Goal: Task Accomplishment & Management: Manage account settings

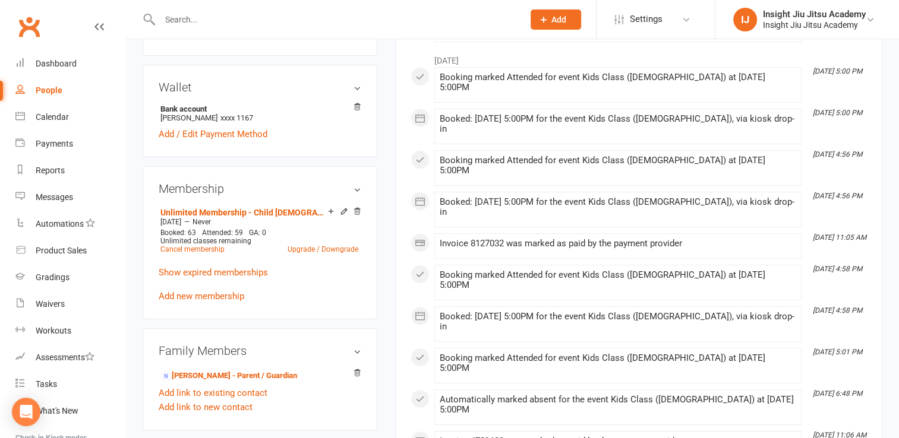
click at [356, 212] on icon at bounding box center [357, 211] width 8 height 8
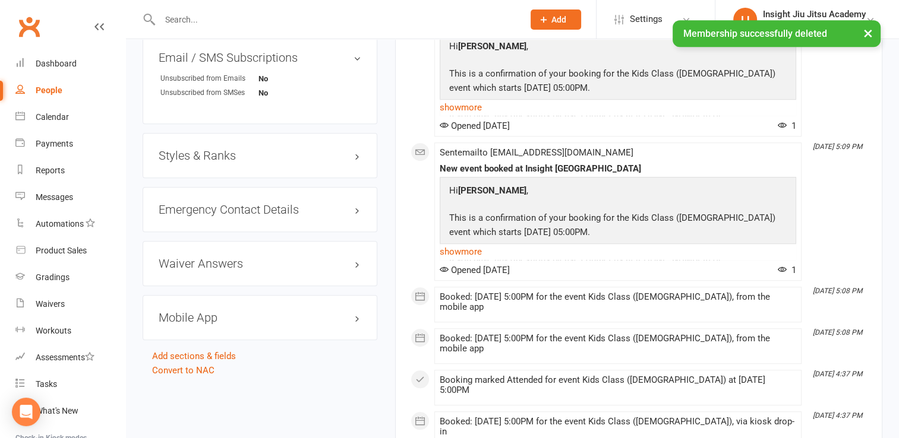
scroll to position [585, 0]
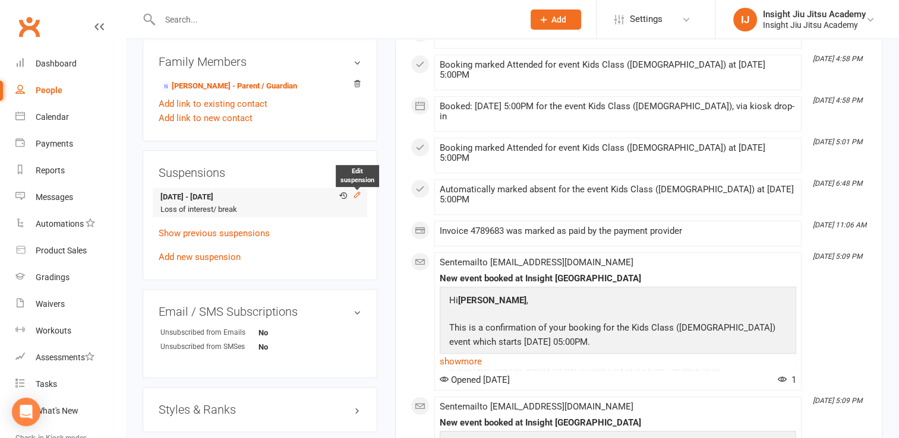
click at [356, 195] on icon at bounding box center [357, 195] width 8 height 8
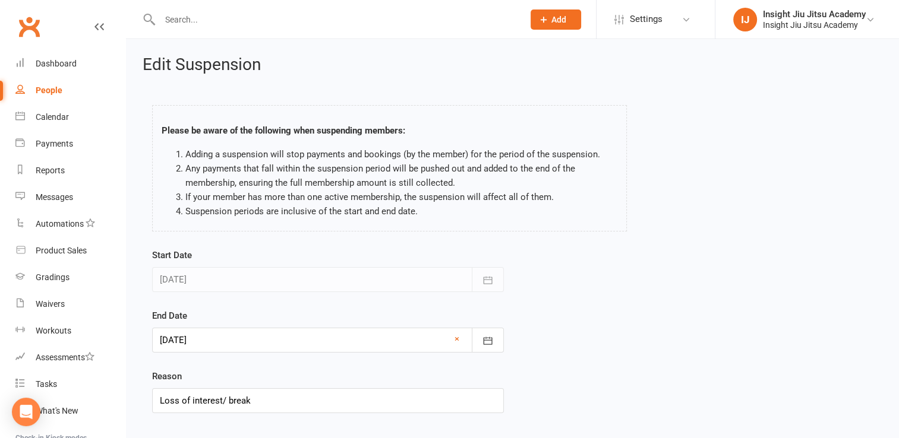
click at [242, 336] on div at bounding box center [328, 340] width 352 height 25
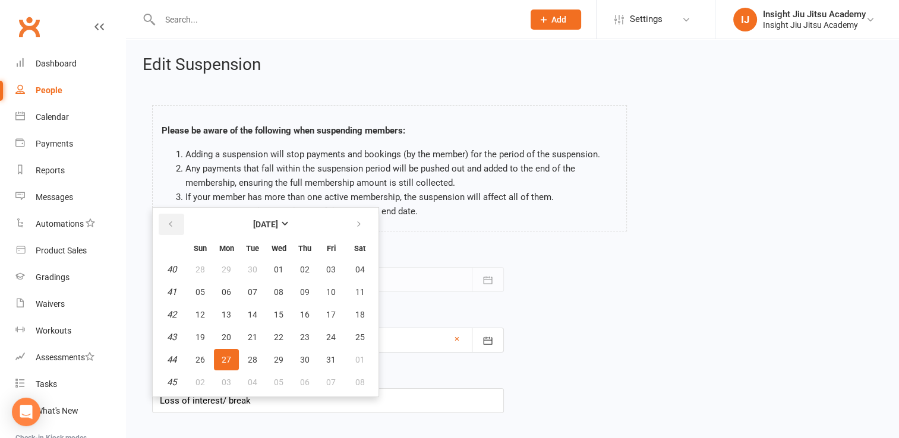
click at [159, 220] on button "button" at bounding box center [172, 224] width 26 height 21
click at [228, 315] on span "15" at bounding box center [227, 315] width 10 height 10
type input "[DATE]"
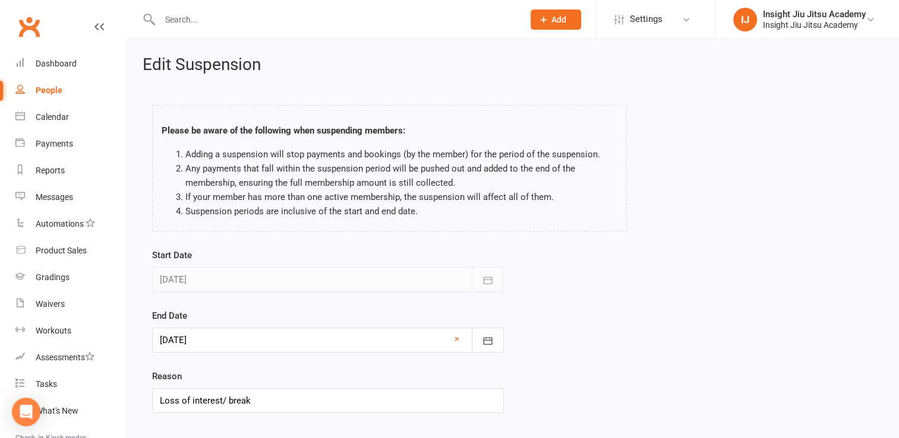
scroll to position [68, 0]
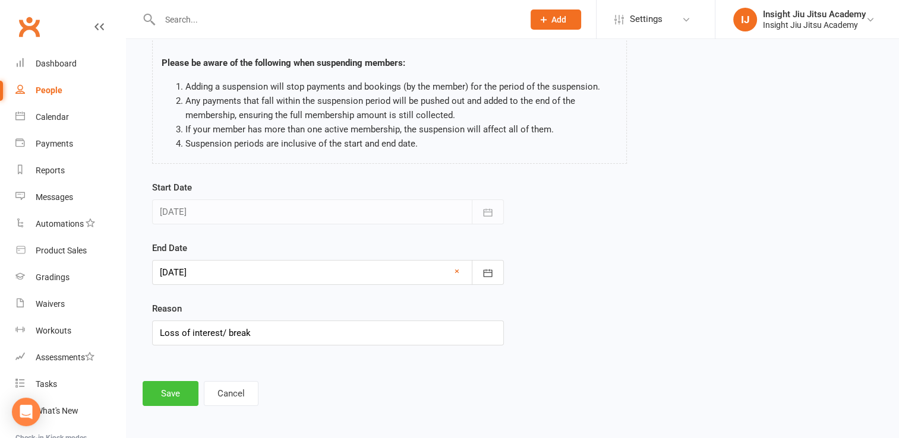
click at [183, 386] on button "Save" at bounding box center [171, 393] width 56 height 25
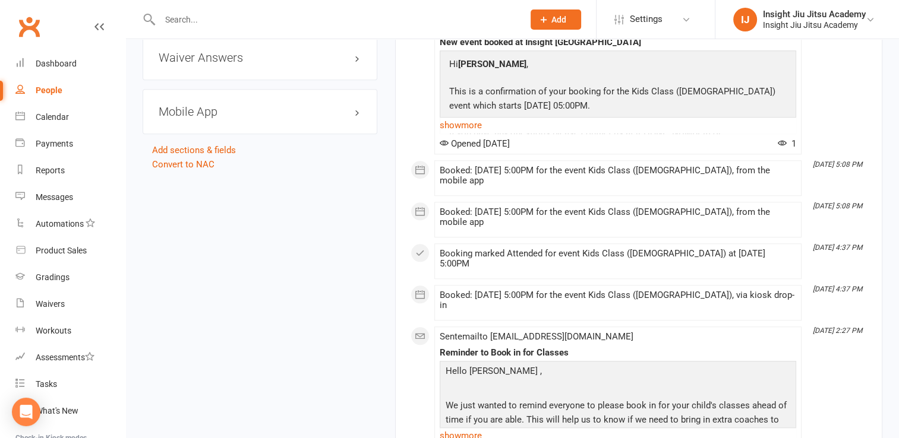
scroll to position [1090, 0]
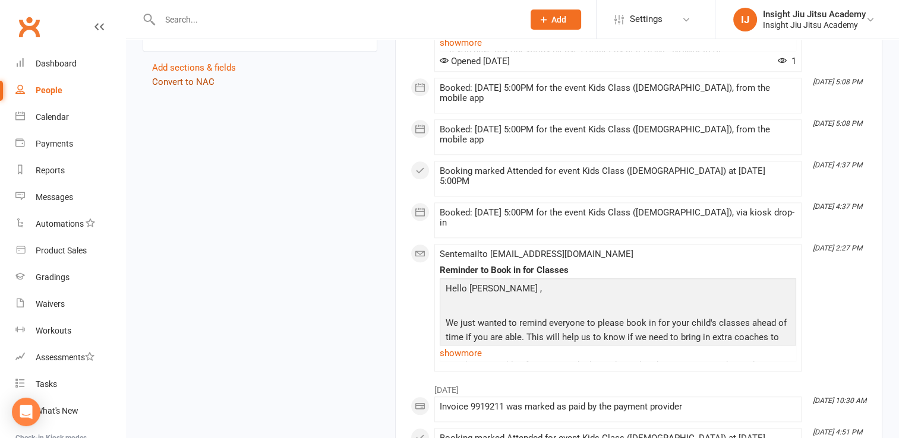
click at [188, 80] on link "Convert to NAC" at bounding box center [183, 82] width 62 height 11
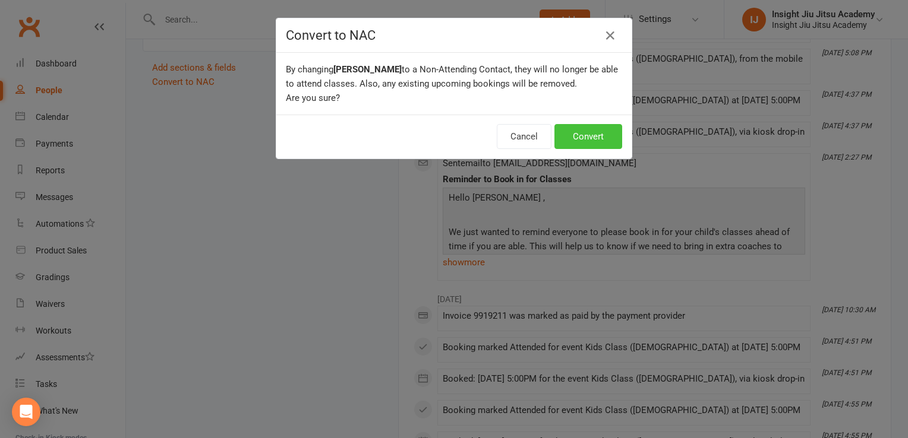
click at [587, 127] on button "Convert" at bounding box center [588, 136] width 68 height 25
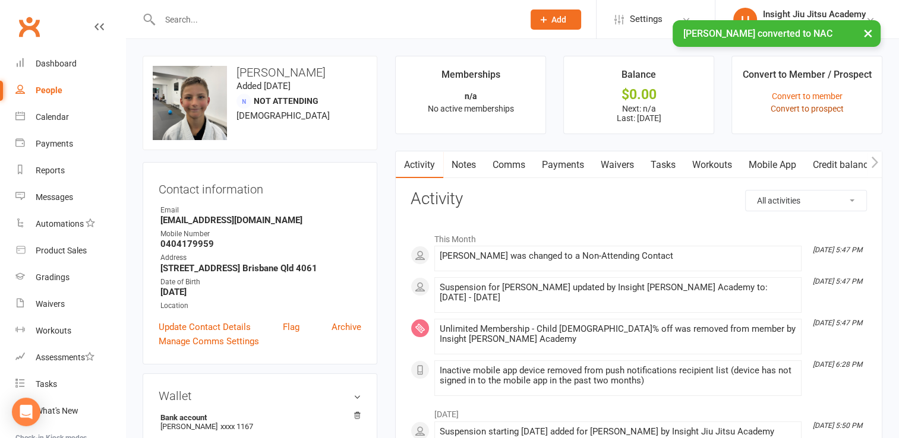
click at [822, 109] on link "Convert to prospect" at bounding box center [806, 109] width 73 height 10
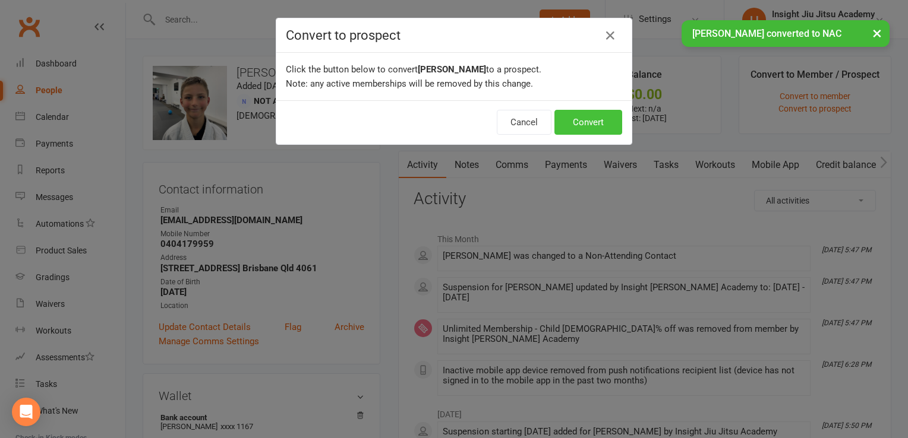
click at [607, 125] on button "Convert" at bounding box center [588, 122] width 68 height 25
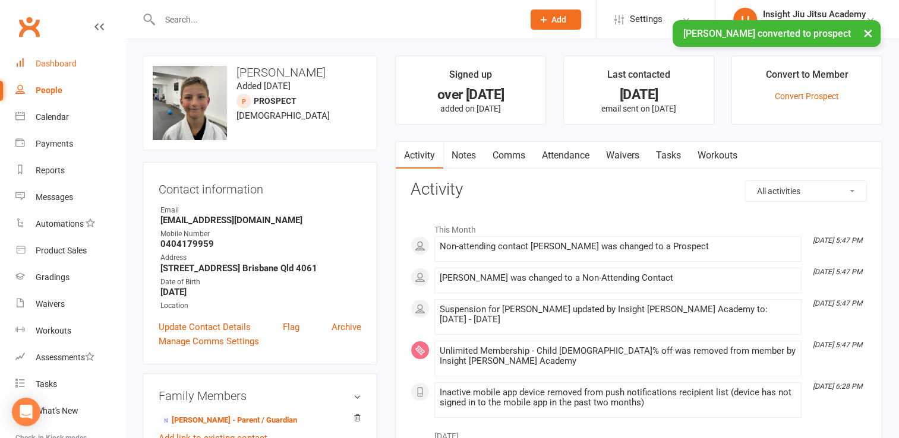
click at [64, 59] on div "Dashboard" at bounding box center [56, 64] width 41 height 10
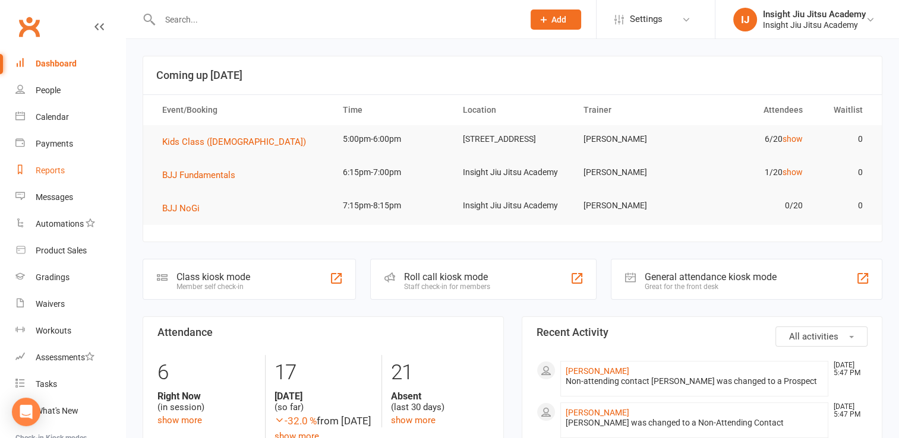
click at [55, 166] on div "Reports" at bounding box center [50, 171] width 29 height 10
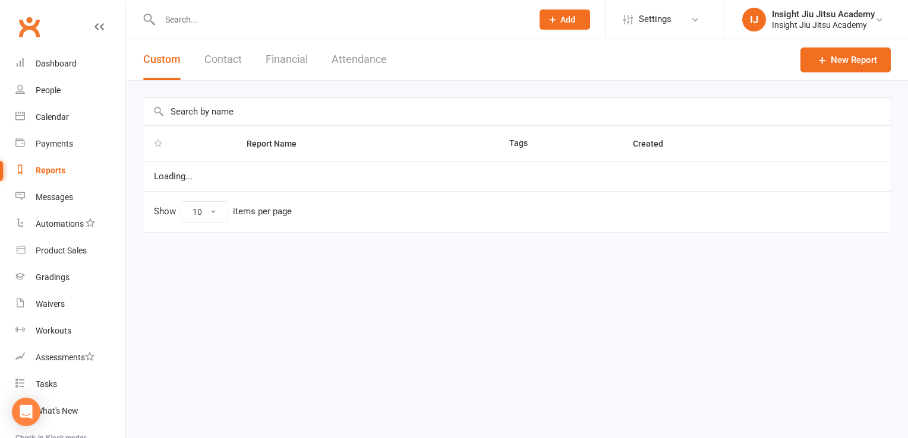
select select "25"
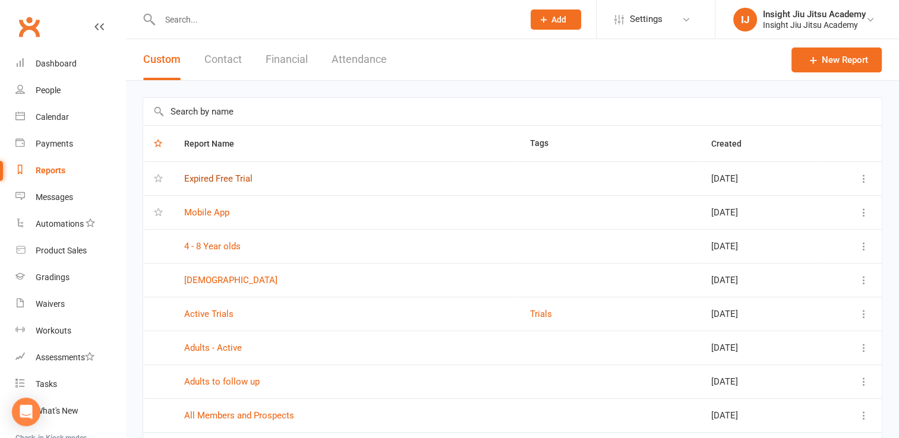
click at [199, 173] on link "Expired Free Trial" at bounding box center [218, 178] width 68 height 11
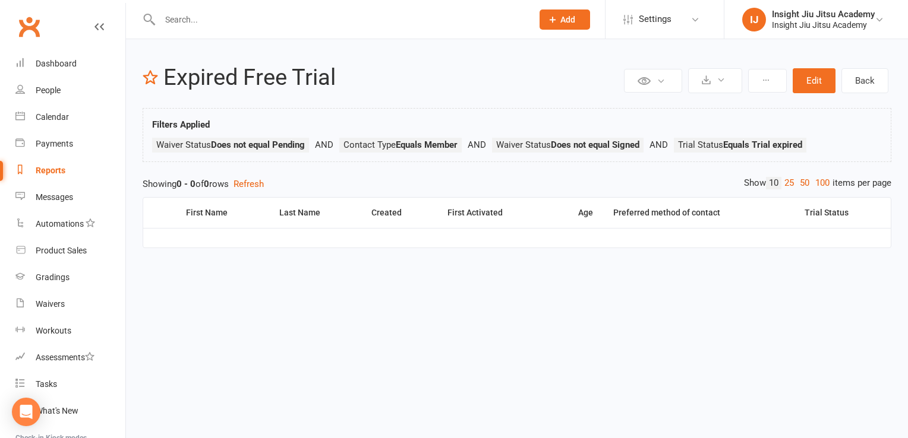
select select "25"
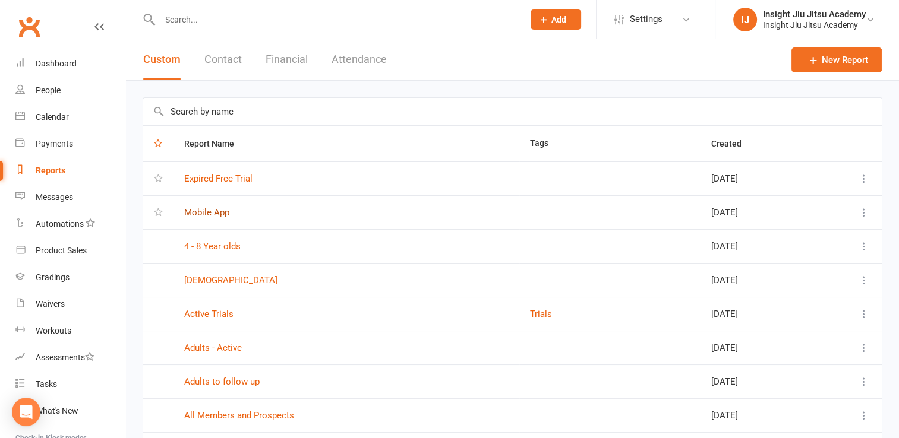
click at [200, 216] on link "Mobile App" at bounding box center [206, 212] width 45 height 11
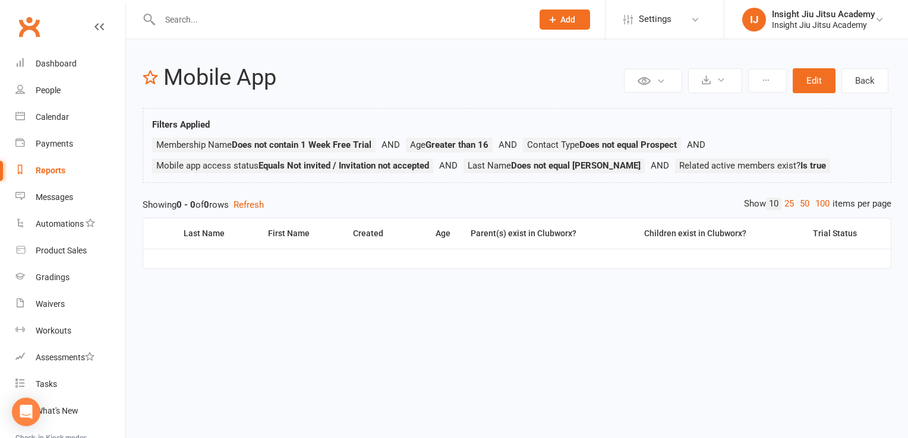
select select "25"
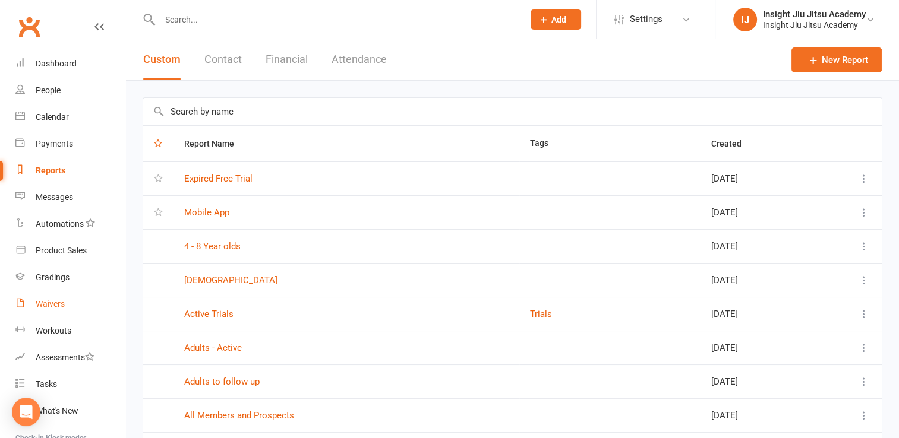
click at [35, 294] on link "Waivers" at bounding box center [70, 304] width 110 height 27
